Goal: Task Accomplishment & Management: Manage account settings

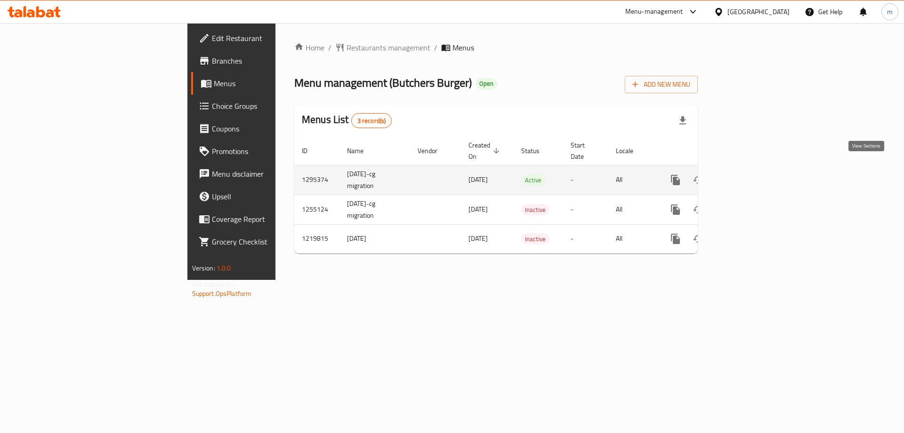
click at [754, 169] on link "enhanced table" at bounding box center [743, 179] width 23 height 23
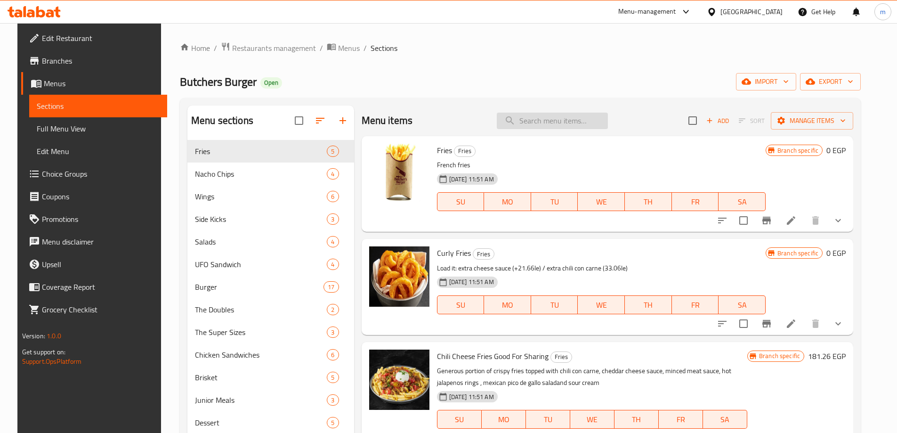
click at [560, 121] on input "search" at bounding box center [552, 120] width 111 height 16
paste input "Coleslaw"
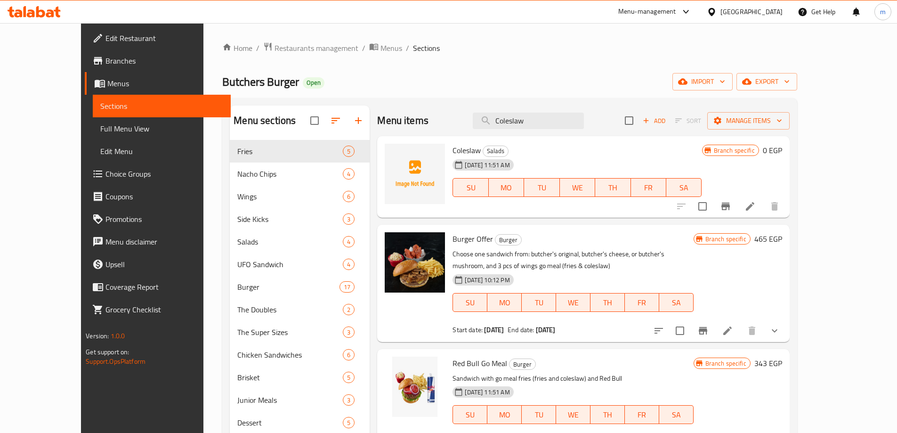
type input "Coleslaw"
click at [755, 203] on icon at bounding box center [749, 205] width 11 height 11
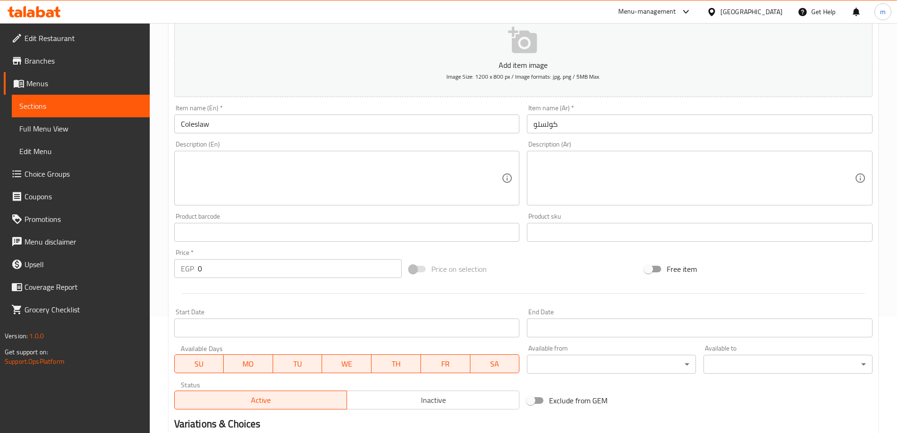
scroll to position [232, 0]
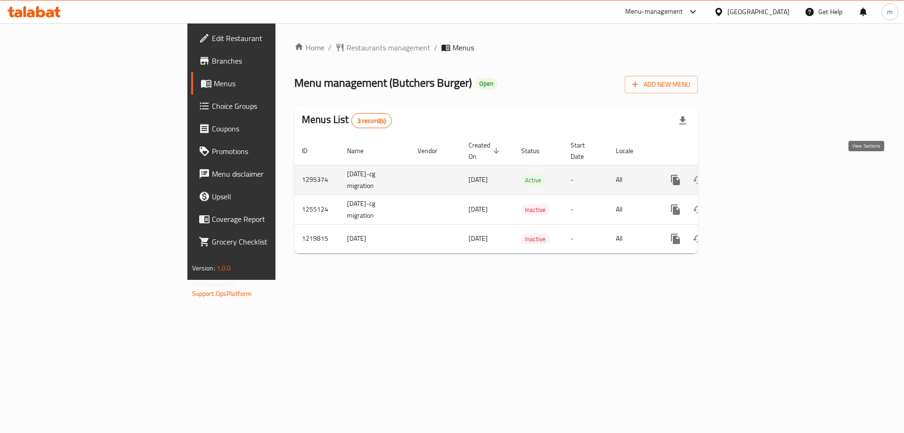
click at [749, 174] on icon "enhanced table" at bounding box center [742, 179] width 11 height 11
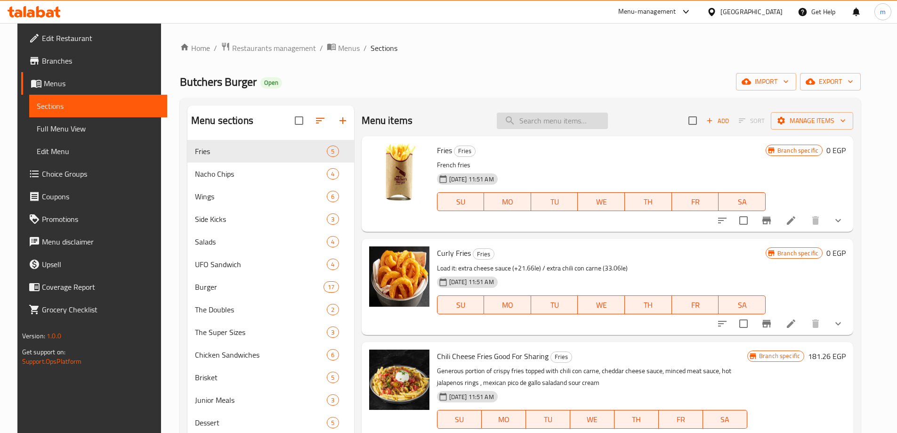
click at [540, 122] on input "search" at bounding box center [552, 120] width 111 height 16
paste input "Coleslaw"
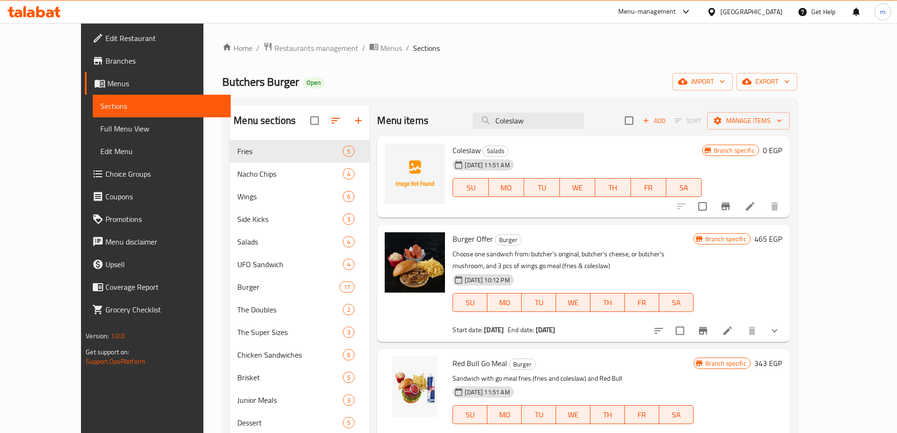
type input "Coleslaw"
click at [763, 213] on li at bounding box center [750, 206] width 26 height 17
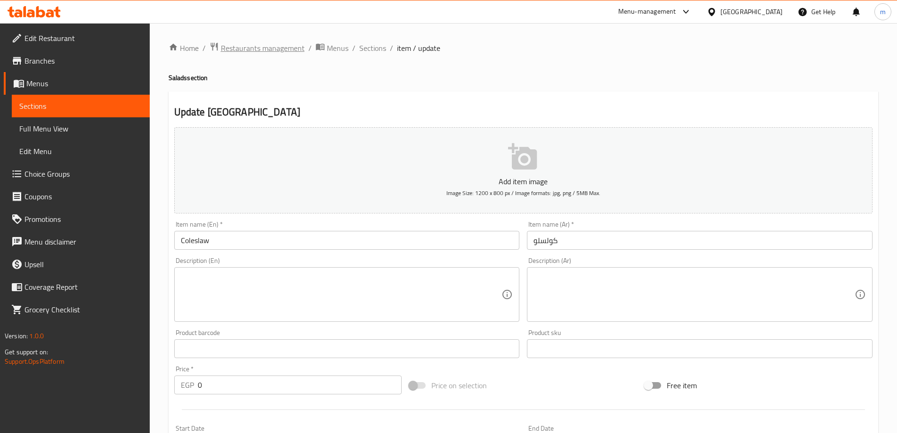
click at [244, 51] on span "Restaurants management" at bounding box center [263, 47] width 84 height 11
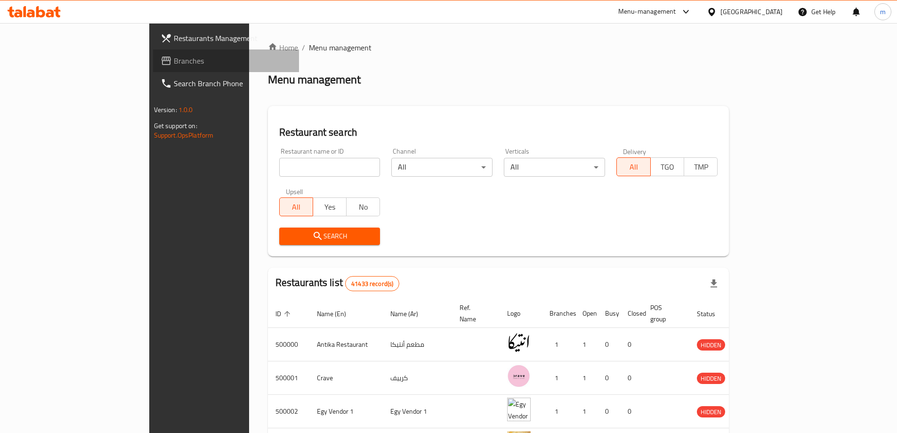
click at [174, 64] on span "Branches" at bounding box center [233, 60] width 118 height 11
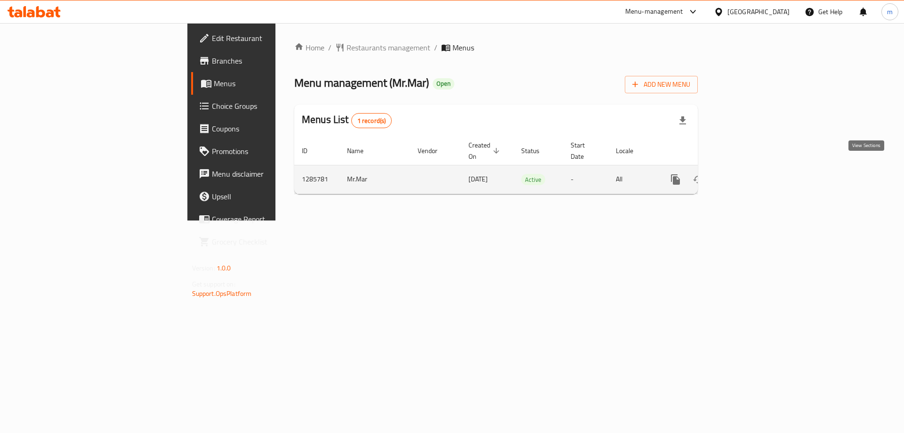
click at [749, 174] on icon "enhanced table" at bounding box center [742, 179] width 11 height 11
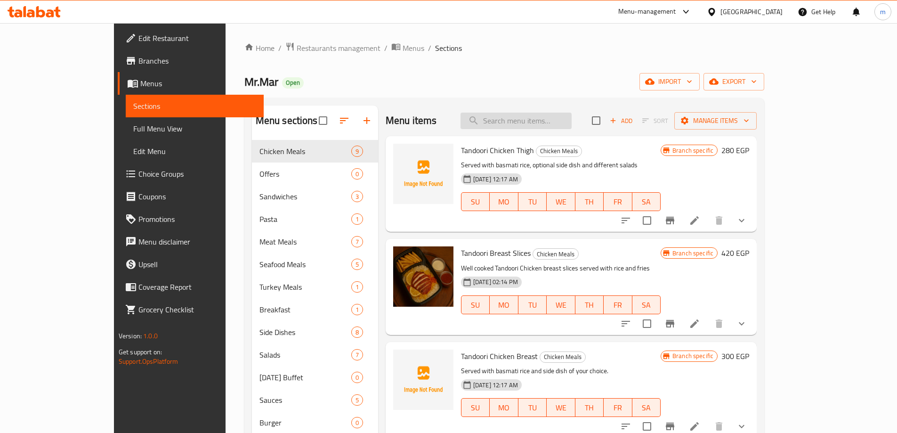
click at [571, 124] on input "search" at bounding box center [515, 120] width 111 height 16
paste input "Tandoori Chicken Breast"
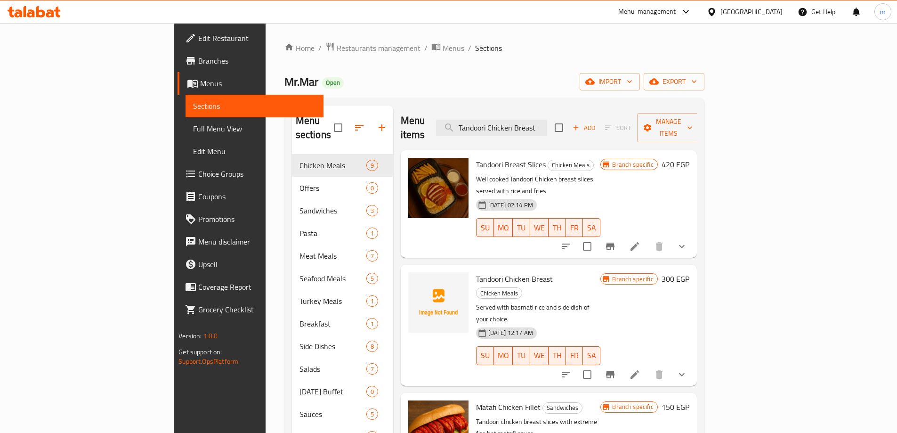
type input "Tandoori Chicken Breast"
click at [640, 369] on icon at bounding box center [634, 374] width 11 height 11
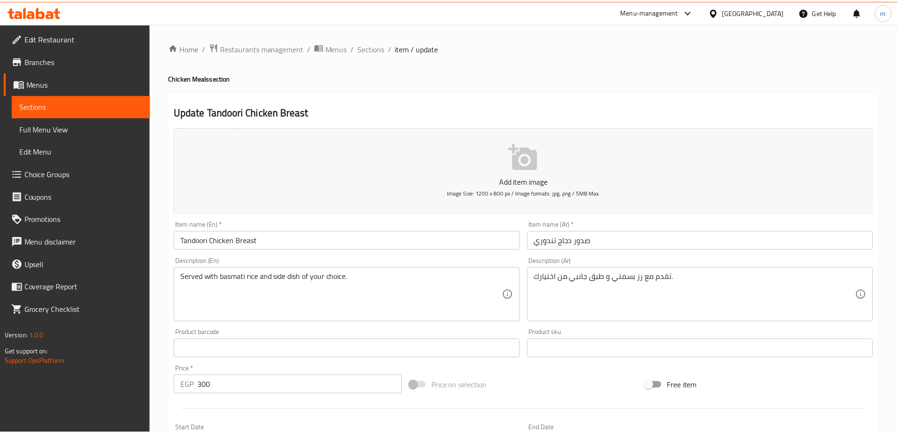
scroll to position [329, 0]
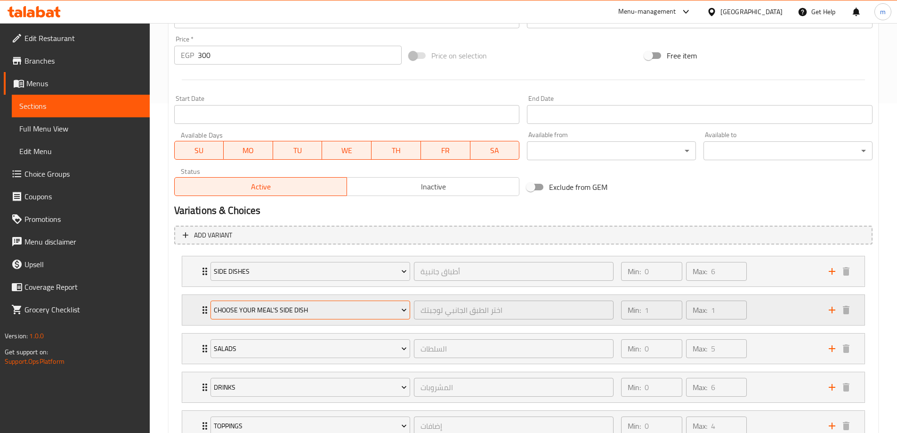
click at [345, 311] on span "Choose Your Meal's Side Dish" at bounding box center [310, 310] width 193 height 12
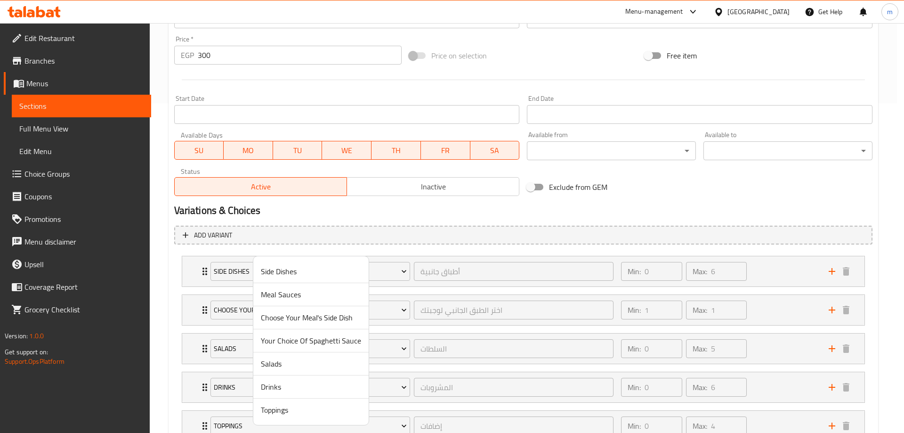
click at [389, 308] on div at bounding box center [452, 216] width 904 height 433
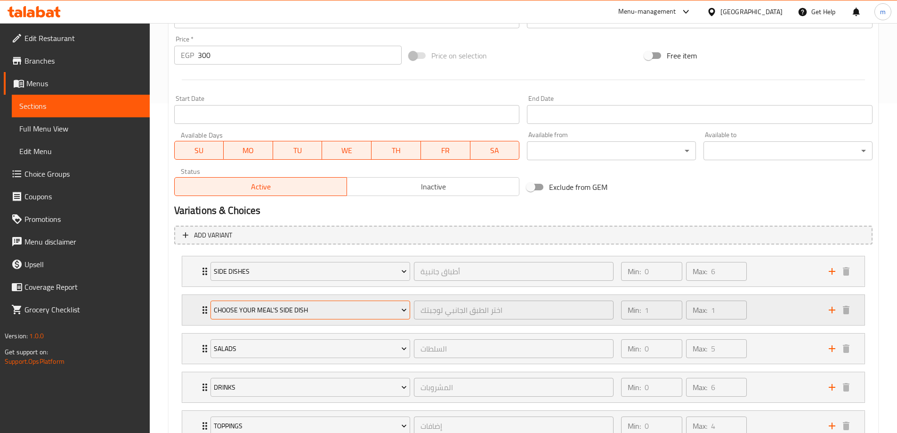
click at [210, 305] on div "Choose Your Meal's Side Dish" at bounding box center [309, 309] width 203 height 23
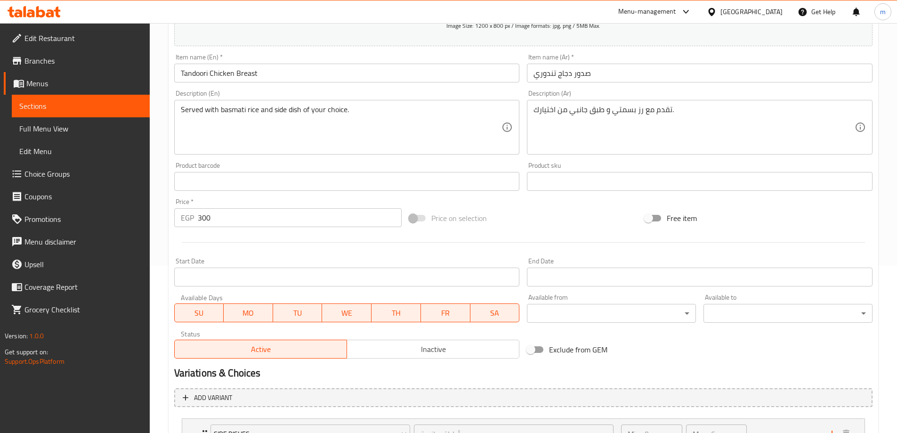
scroll to position [0, 0]
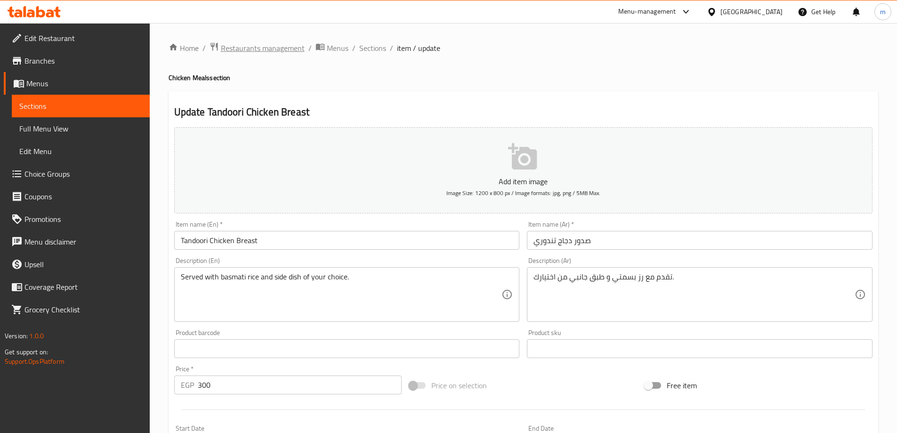
click at [271, 43] on span "Restaurants management" at bounding box center [263, 47] width 84 height 11
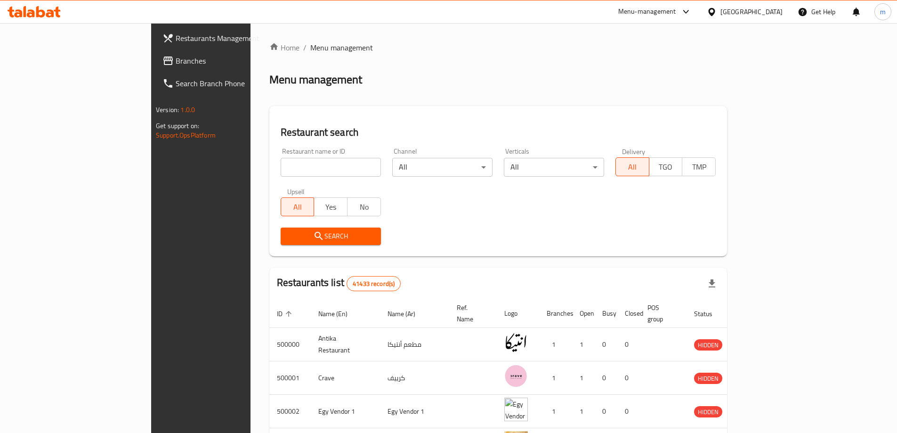
click at [176, 65] on span "Branches" at bounding box center [235, 60] width 118 height 11
